Goal: Task Accomplishment & Management: Use online tool/utility

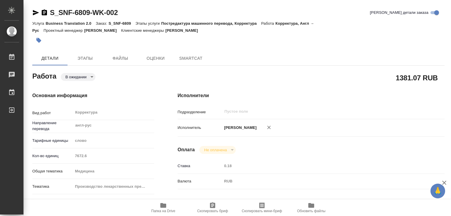
type textarea "x"
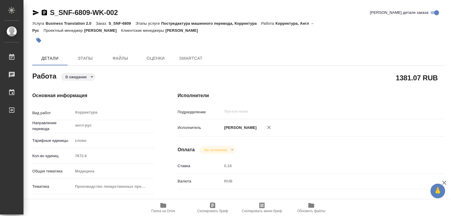
type textarea "x"
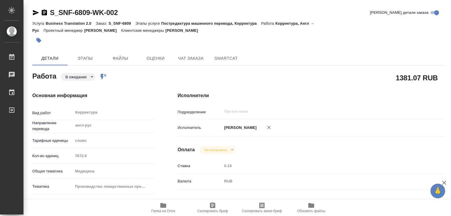
type textarea "x"
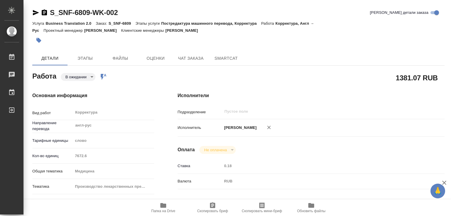
type textarea "x"
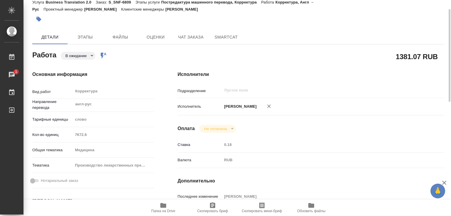
scroll to position [197, 0]
